Goal: Find specific page/section: Find specific page/section

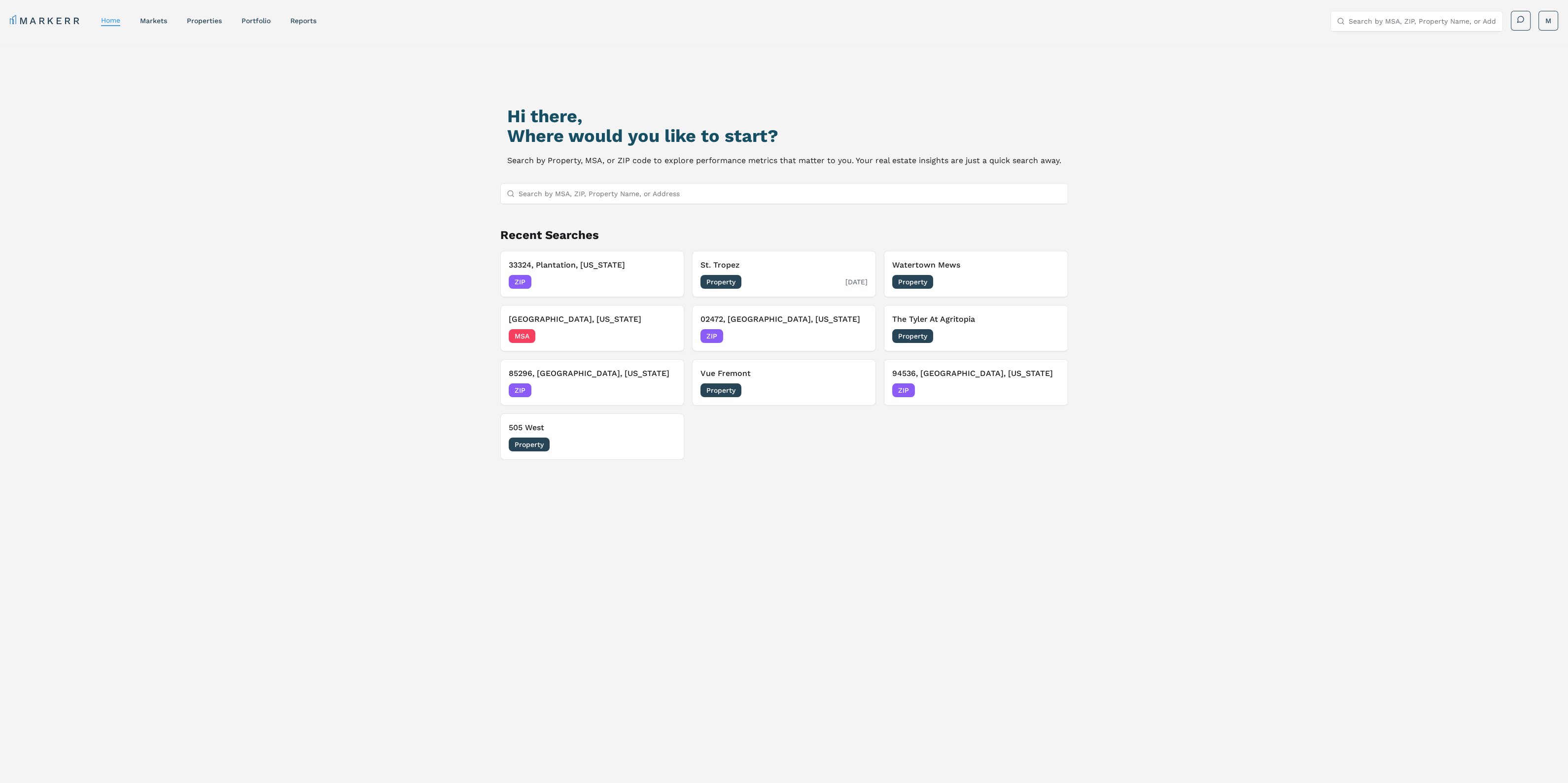
click at [765, 266] on h3 "St. Tropez" at bounding box center [784, 265] width 167 height 12
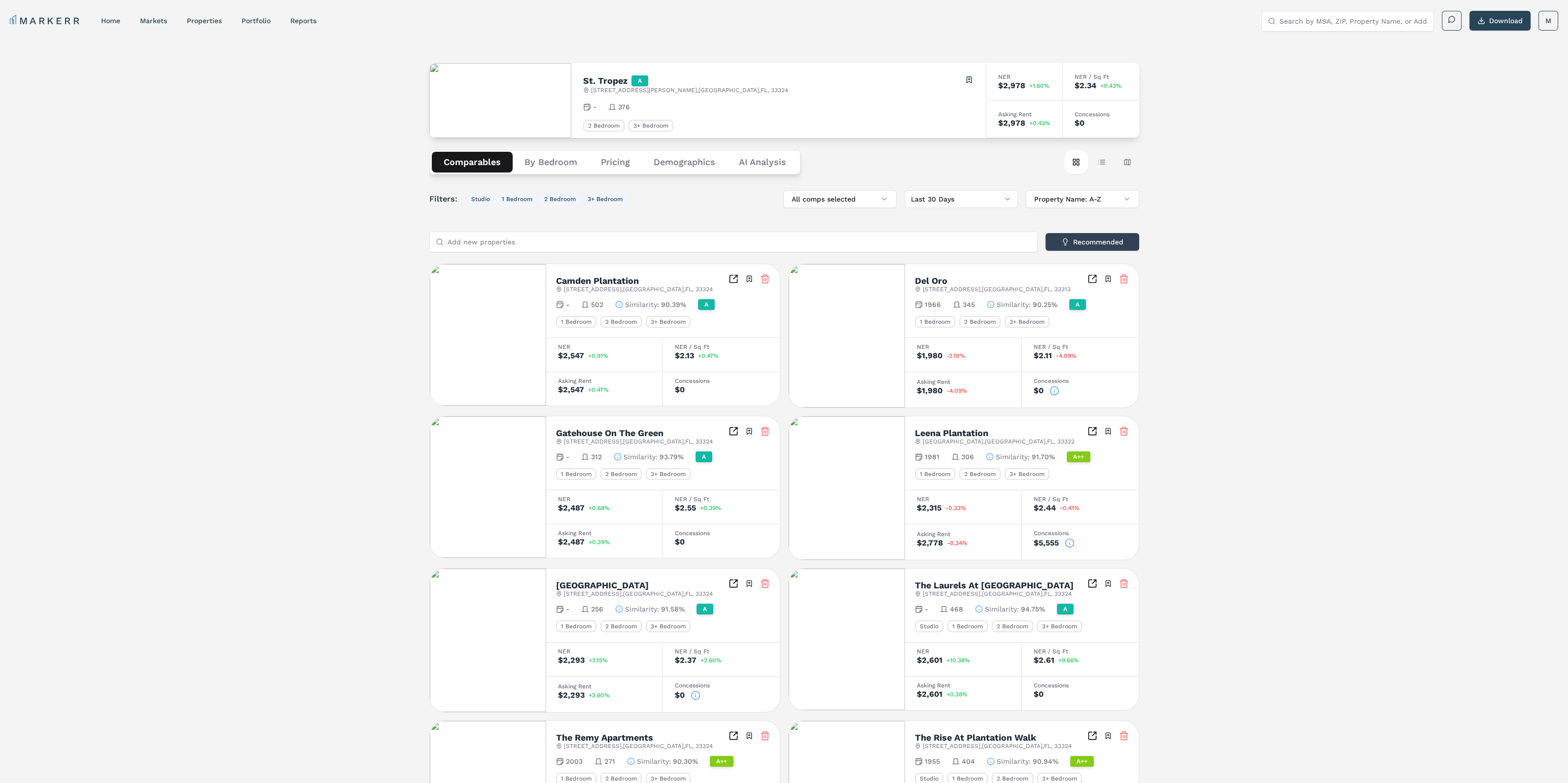
click at [685, 165] on button "Demographics" at bounding box center [684, 162] width 85 height 21
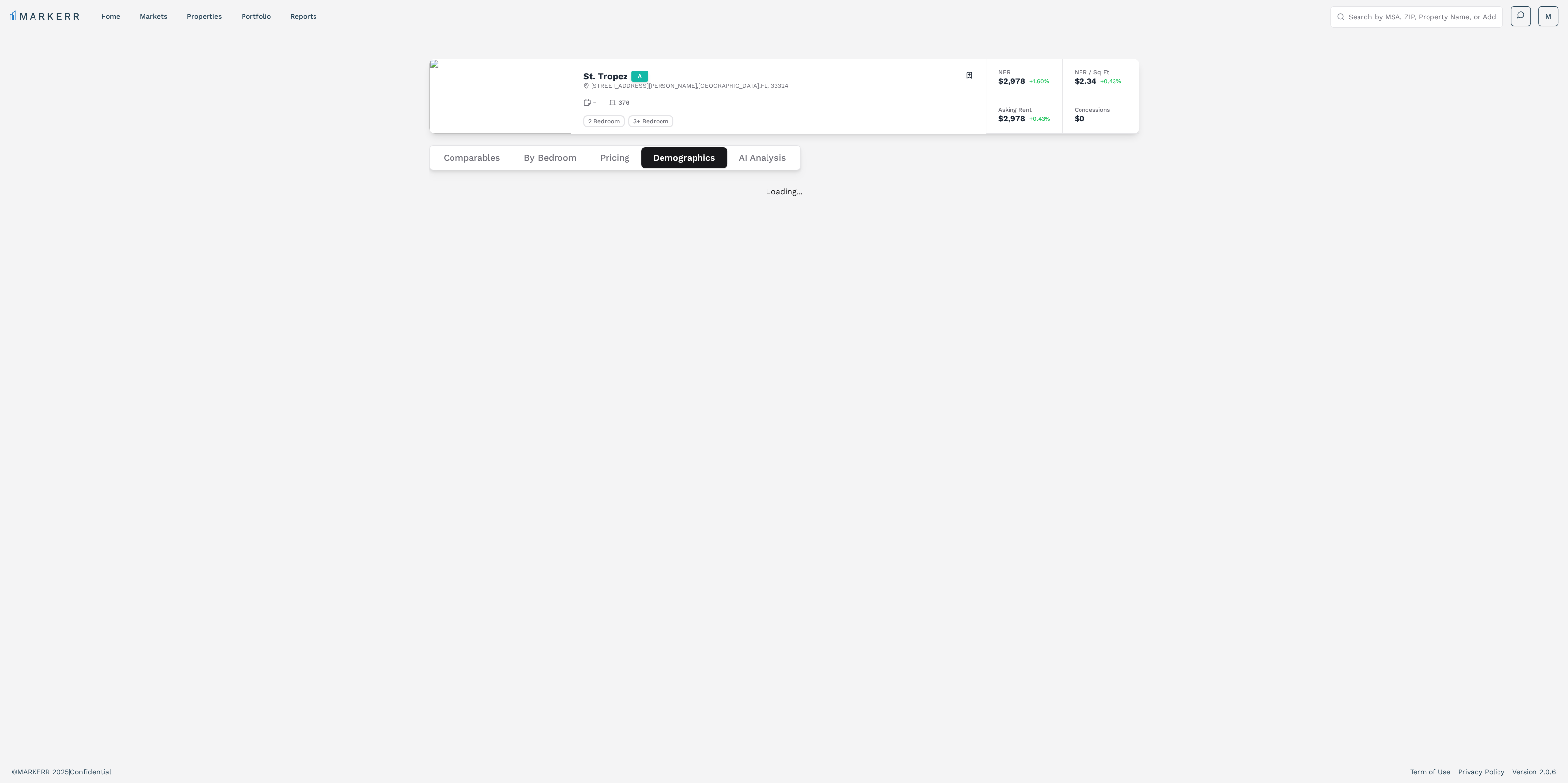
scroll to position [5, 0]
